Goal: Transaction & Acquisition: Purchase product/service

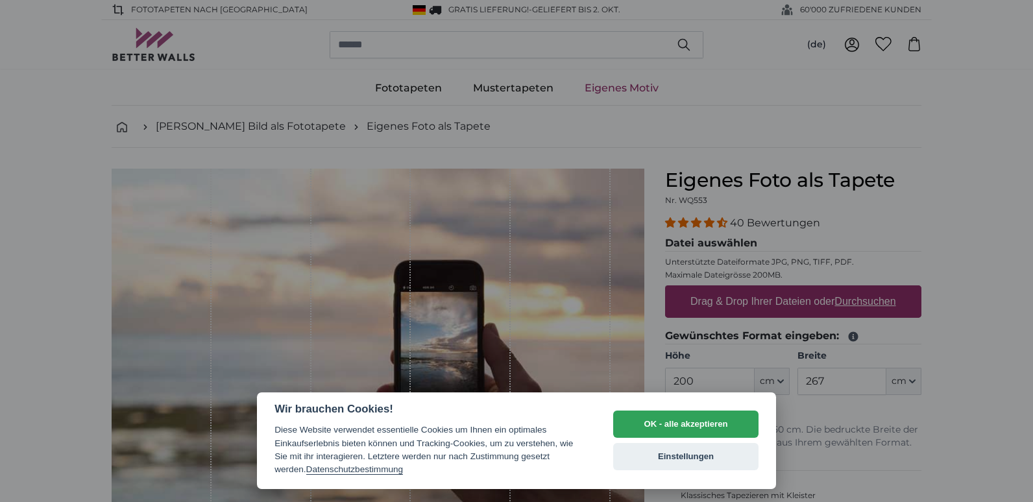
drag, startPoint x: 701, startPoint y: 378, endPoint x: 651, endPoint y: 371, distance: 49.7
click at [651, 371] on div at bounding box center [516, 251] width 1033 height 502
drag, startPoint x: 672, startPoint y: 421, endPoint x: 703, endPoint y: 412, distance: 32.4
click at [672, 422] on button "OK - alle akzeptieren" at bounding box center [685, 424] width 145 height 27
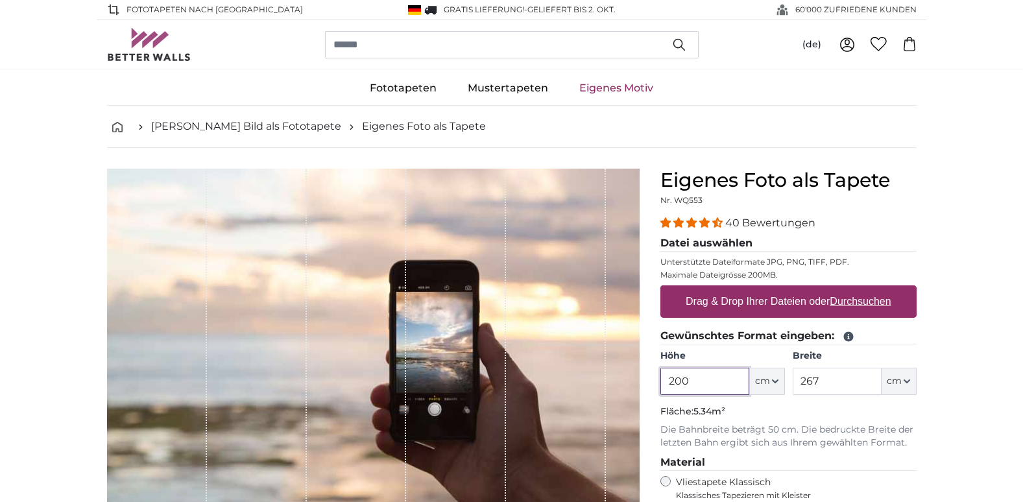
drag, startPoint x: 666, startPoint y: 387, endPoint x: 631, endPoint y: 431, distance: 56.2
click at [635, 383] on product-detail "Abbrechen Bild zuschneiden Bahnen ausblenden Eigenes Foto als Tapete Nr. WQ553 …" at bounding box center [512, 450] width 830 height 605
type input "1"
type input "255"
click at [843, 383] on input "267" at bounding box center [836, 381] width 89 height 27
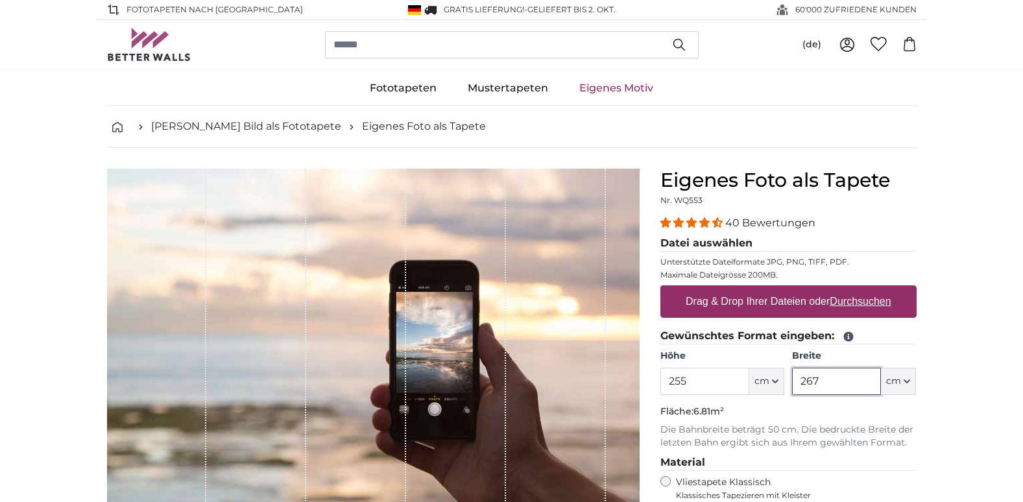
drag, startPoint x: 843, startPoint y: 383, endPoint x: 764, endPoint y: 383, distance: 79.2
click at [773, 383] on div "Höhe 255 ft cm Centimeter (cm) Inches (inch) Feet (ft. in.) Breite 267 ft cm Ce…" at bounding box center [788, 372] width 256 height 45
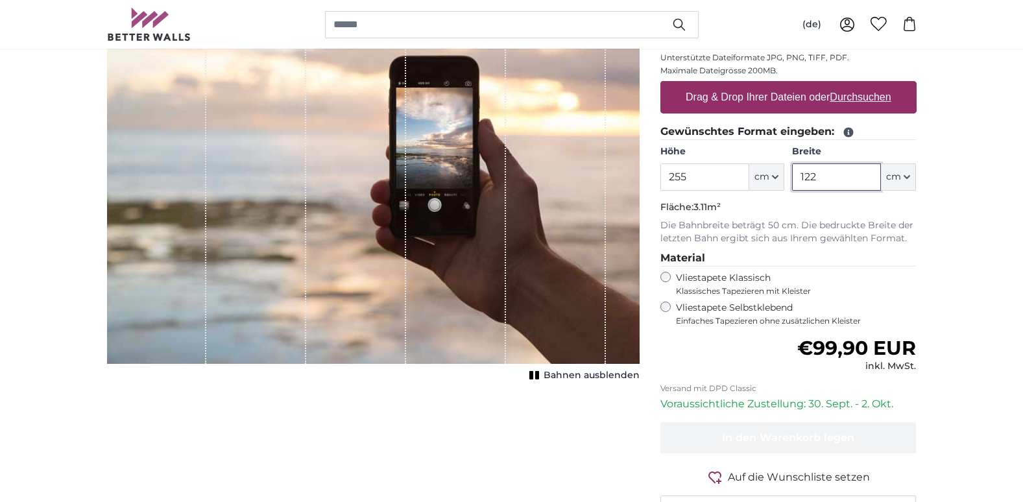
scroll to position [130, 0]
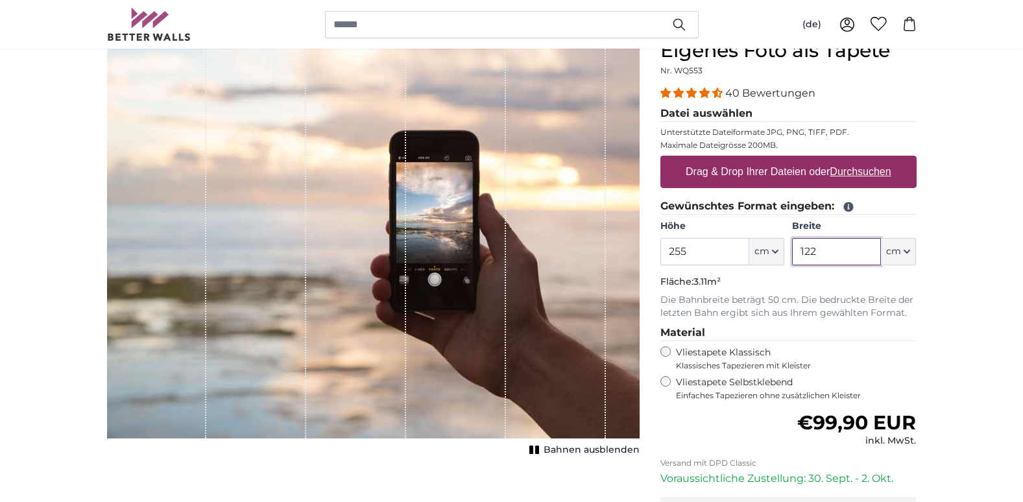
type input "122"
click at [867, 174] on u "Durchsuchen" at bounding box center [860, 171] width 61 height 11
click at [867, 160] on input "Drag & Drop Ihrer Dateien oder Durchsuchen" at bounding box center [788, 158] width 256 height 4
type input "**********"
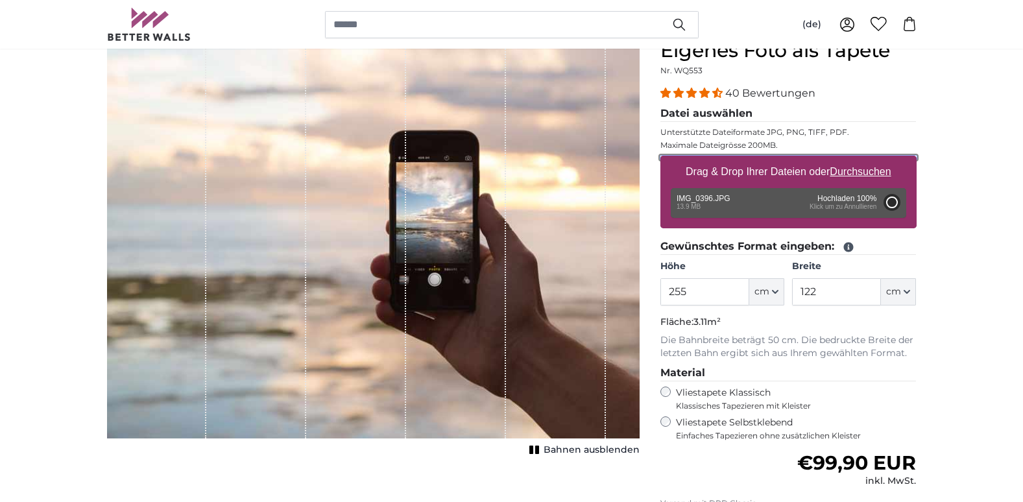
type input "200"
type input "300"
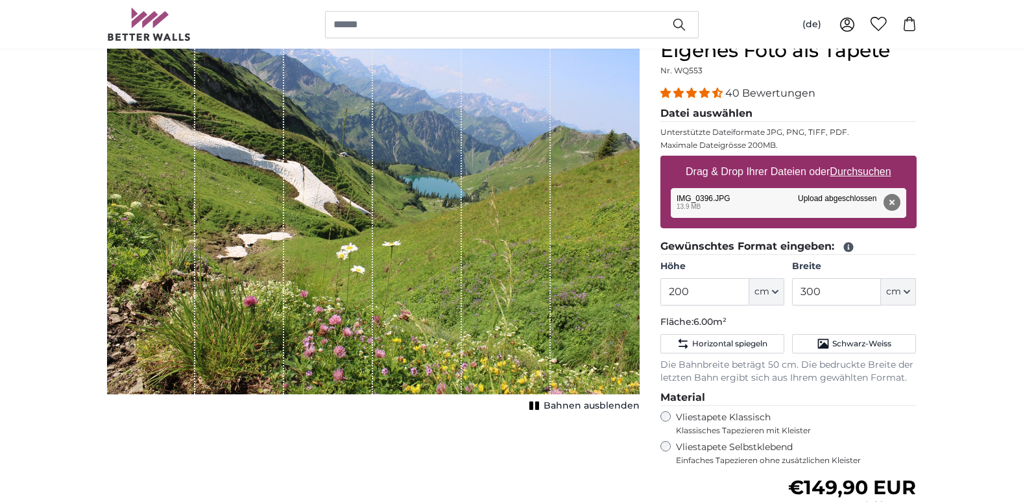
drag, startPoint x: 343, startPoint y: 190, endPoint x: 346, endPoint y: 258, distance: 68.2
click at [346, 258] on div "1 of 1" at bounding box center [328, 217] width 89 height 356
click at [854, 346] on span "Schwarz-Weiss" at bounding box center [861, 344] width 59 height 10
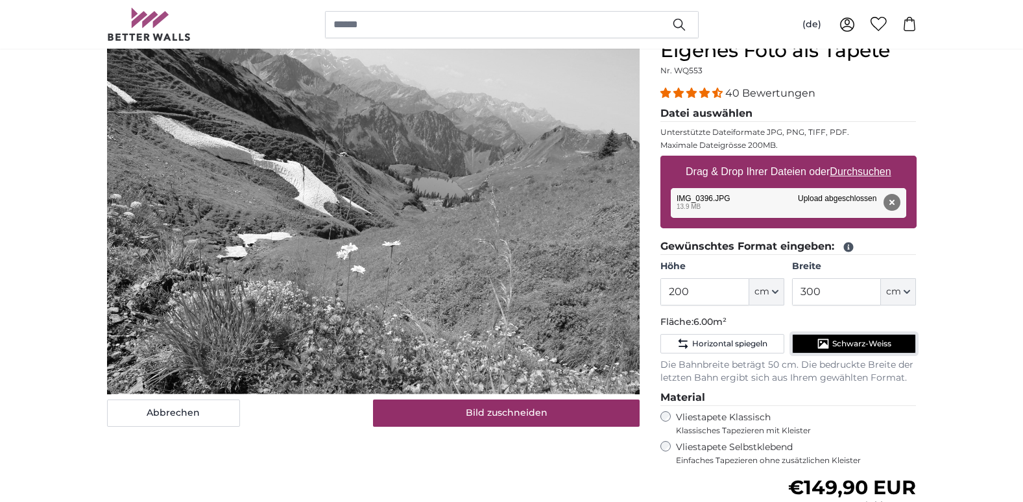
click at [854, 346] on span "Schwarz-Weiss" at bounding box center [861, 344] width 59 height 10
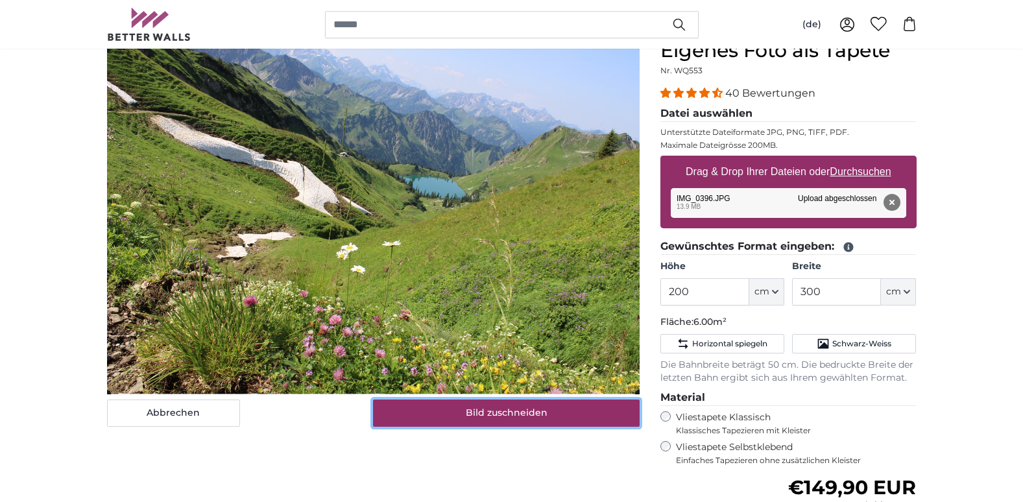
drag, startPoint x: 436, startPoint y: 415, endPoint x: 439, endPoint y: 402, distance: 13.2
click at [439, 415] on button "Bild zuschneiden" at bounding box center [506, 413] width 267 height 27
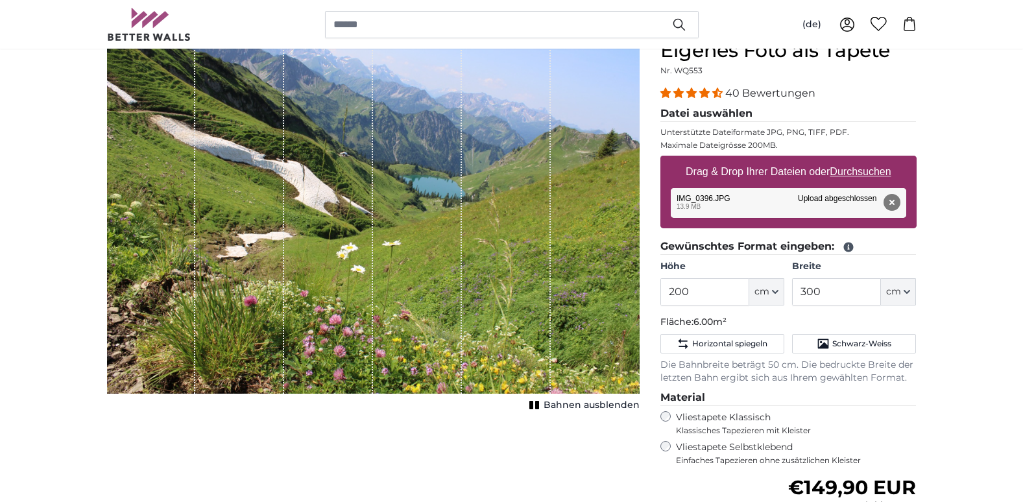
click at [557, 406] on span "Bahnen ausblenden" at bounding box center [592, 405] width 96 height 13
click at [557, 406] on span "Bahnen einblenden" at bounding box center [591, 405] width 95 height 13
drag, startPoint x: 700, startPoint y: 295, endPoint x: 670, endPoint y: 295, distance: 30.5
click at [670, 295] on input "200" at bounding box center [704, 291] width 89 height 27
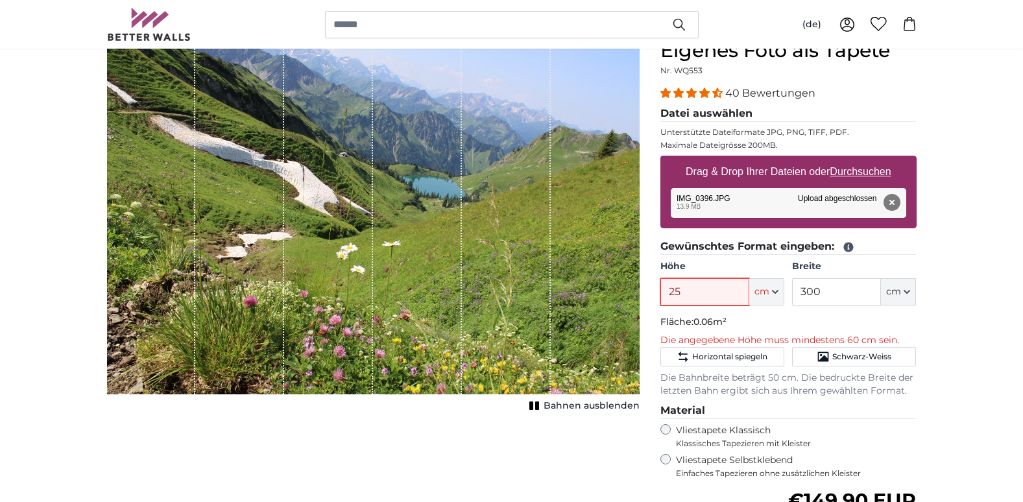
type input "253"
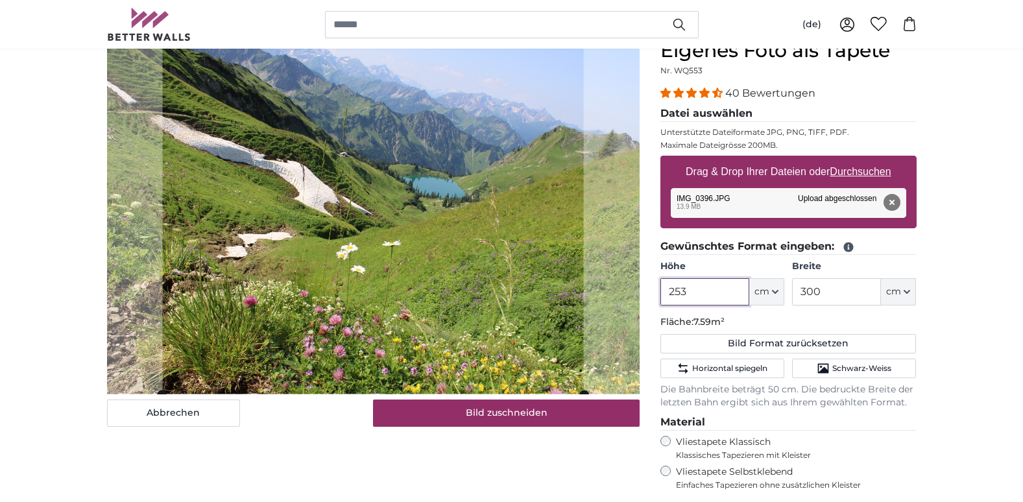
click at [736, 291] on input "253" at bounding box center [704, 291] width 89 height 27
click at [726, 303] on input "253" at bounding box center [704, 291] width 89 height 27
type input "253"
click at [849, 289] on input "300" at bounding box center [836, 291] width 89 height 27
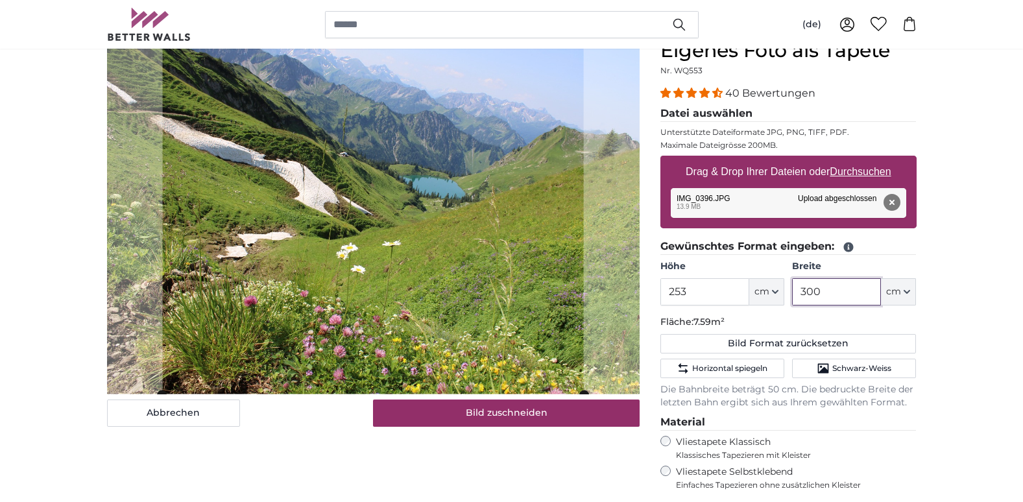
drag, startPoint x: 828, startPoint y: 294, endPoint x: 775, endPoint y: 296, distance: 53.3
click at [775, 296] on div "Höhe 253 ft cm Centimeter (cm) Inches (inch) Feet (ft. in.) Breite 300 ft cm Ce…" at bounding box center [788, 282] width 256 height 45
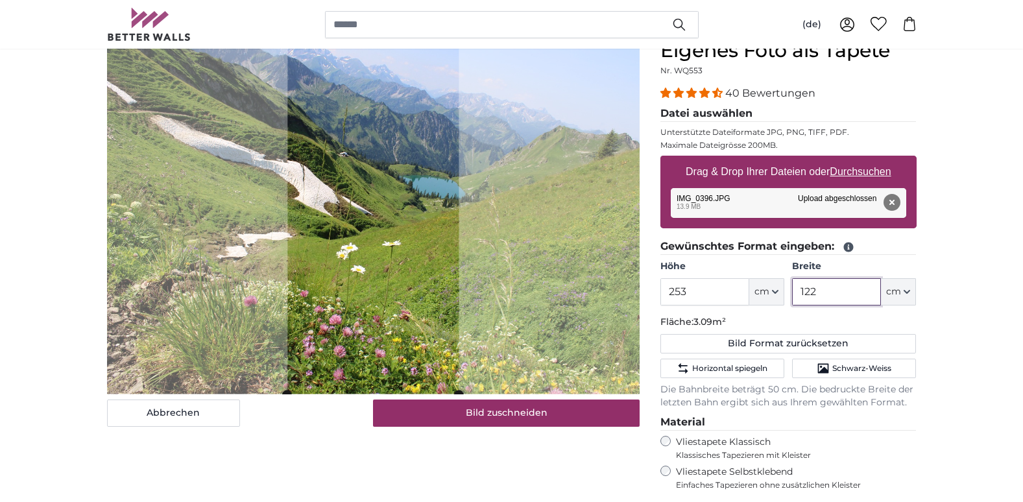
type input "122"
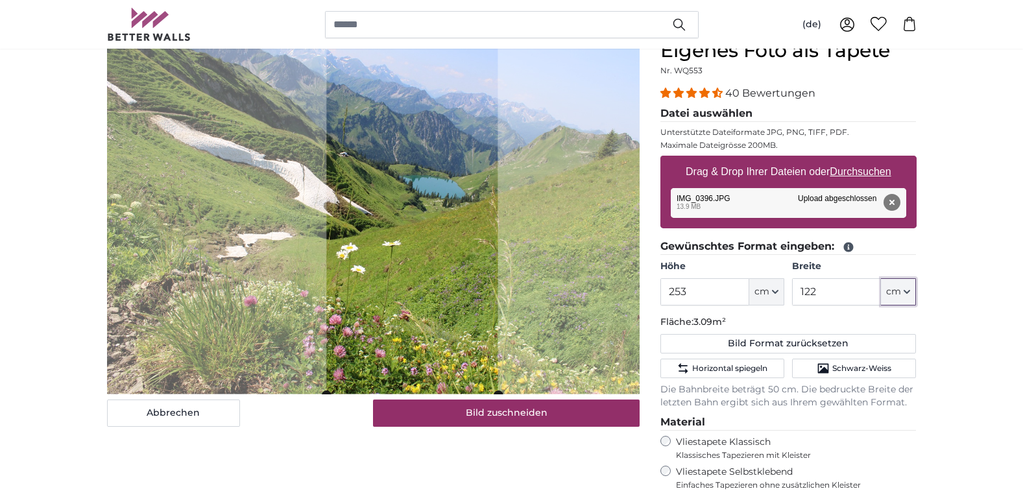
click at [465, 336] on cropper-handle at bounding box center [411, 218] width 171 height 356
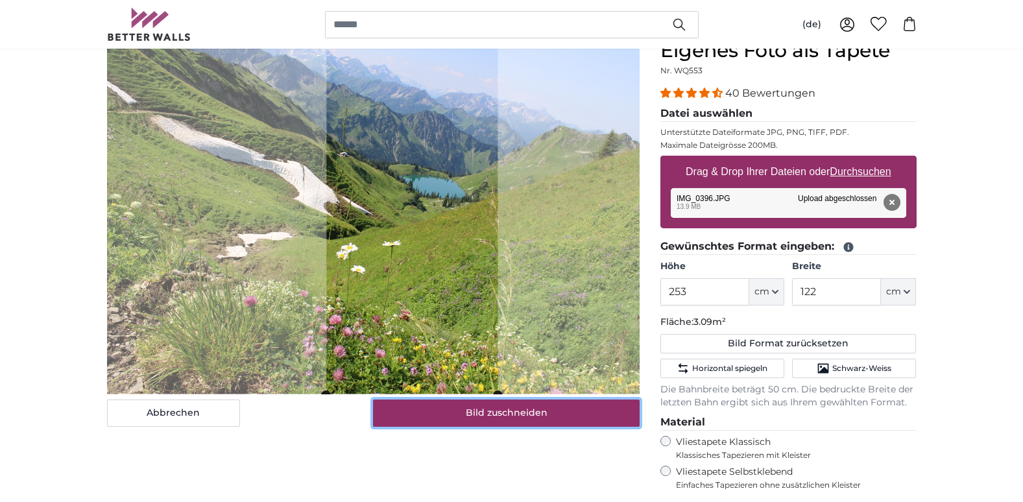
drag, startPoint x: 445, startPoint y: 410, endPoint x: 424, endPoint y: 431, distance: 29.8
click at [446, 409] on button "Bild zuschneiden" at bounding box center [506, 413] width 267 height 27
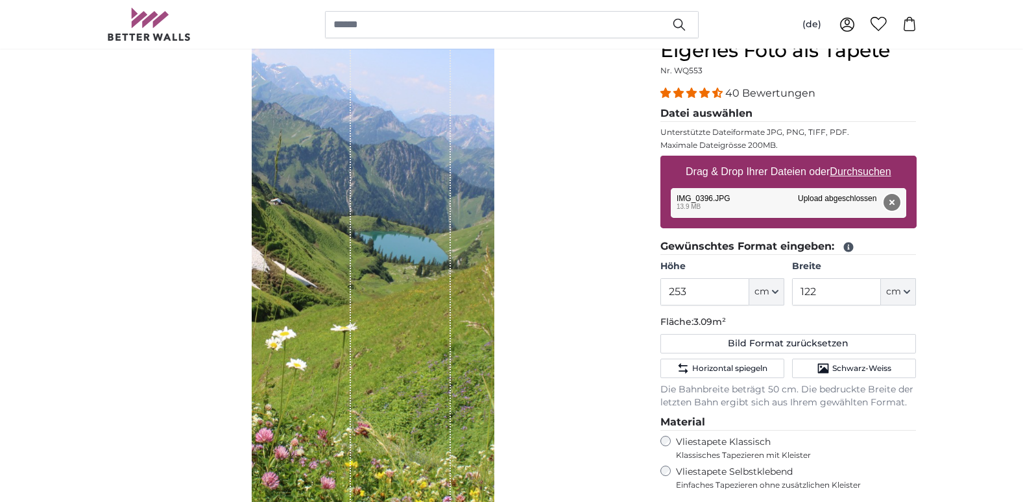
click at [886, 206] on button "Entfernen" at bounding box center [891, 202] width 17 height 17
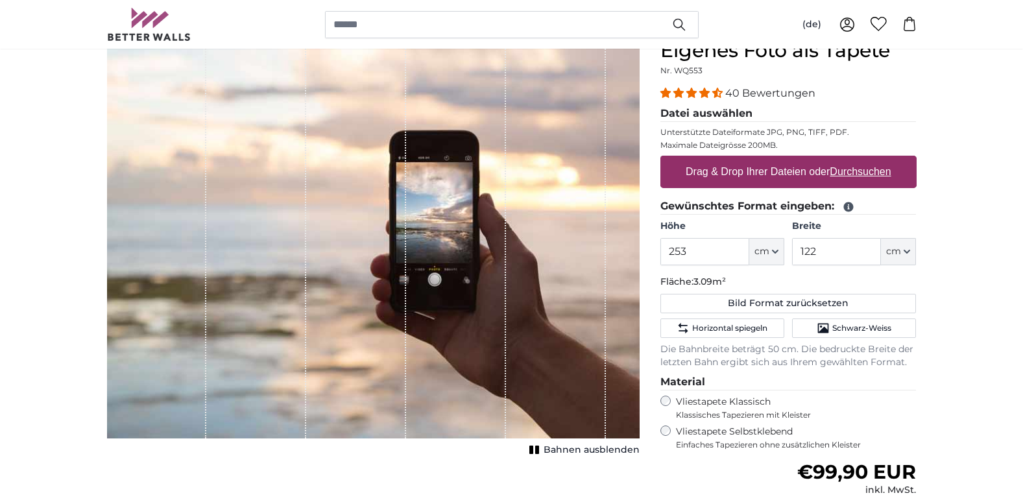
click at [854, 176] on u "Durchsuchen" at bounding box center [860, 171] width 61 height 11
click at [854, 160] on input "Drag & Drop Ihrer Dateien oder Durchsuchen" at bounding box center [788, 158] width 256 height 4
